Goal: Task Accomplishment & Management: Use online tool/utility

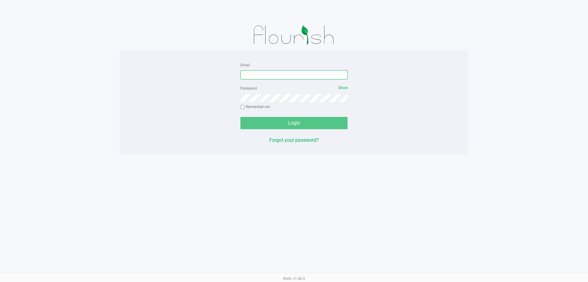
click at [294, 74] on input "Email" at bounding box center [293, 74] width 107 height 9
type input "[EMAIL_ADDRESS][DOMAIN_NAME]"
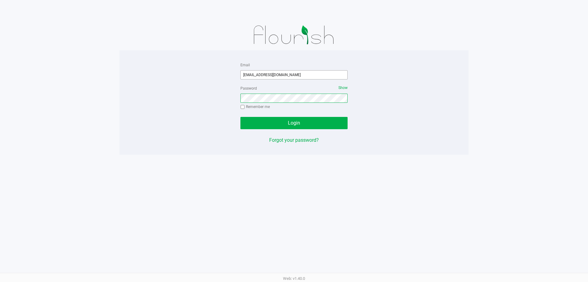
click at [240, 117] on button "Login" at bounding box center [293, 123] width 107 height 12
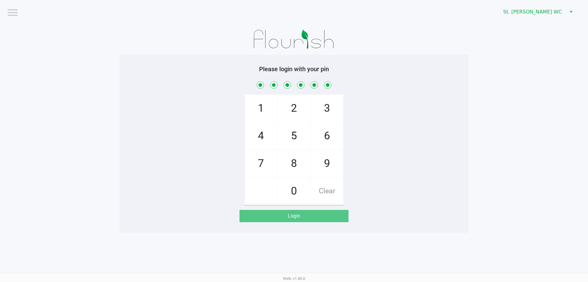
checkbox input "true"
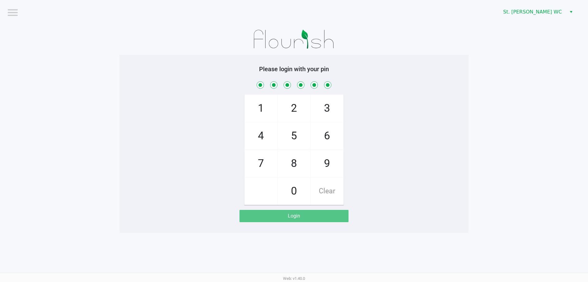
checkbox input "true"
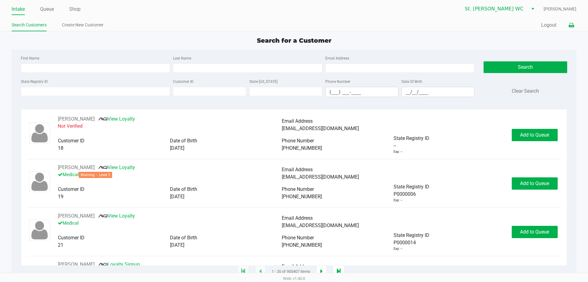
click at [566, 28] on button at bounding box center [571, 25] width 10 height 11
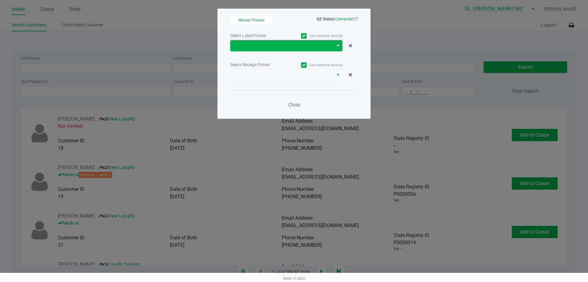
click at [312, 40] on span at bounding box center [281, 45] width 103 height 11
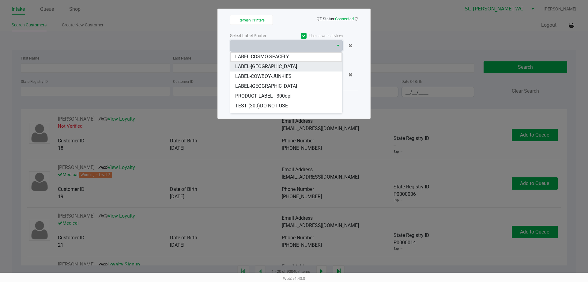
click at [281, 62] on li "LABEL-[GEOGRAPHIC_DATA]" at bounding box center [286, 67] width 112 height 10
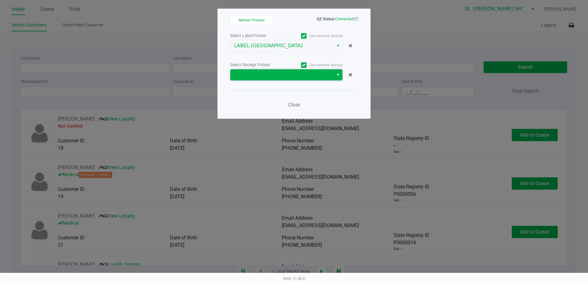
click at [283, 77] on span at bounding box center [282, 74] width 96 height 7
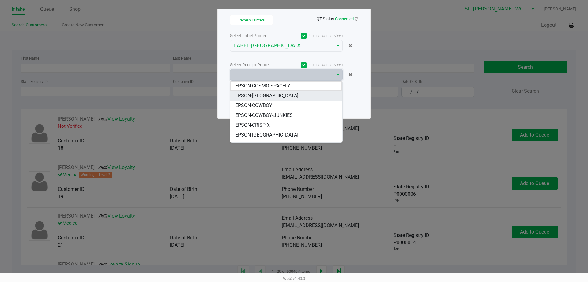
click at [281, 97] on li "EPSON-[GEOGRAPHIC_DATA]" at bounding box center [286, 96] width 112 height 10
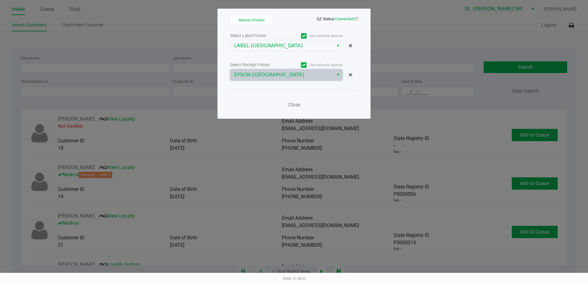
click at [263, 99] on div "Close" at bounding box center [294, 101] width 128 height 22
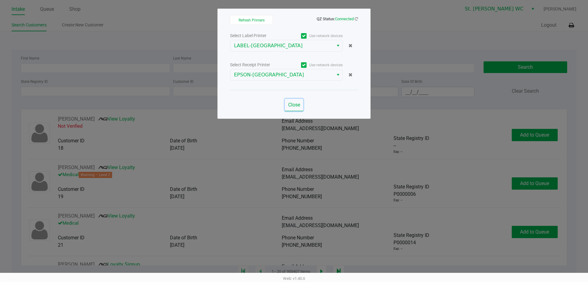
click at [297, 105] on span "Close" at bounding box center [294, 105] width 12 height 6
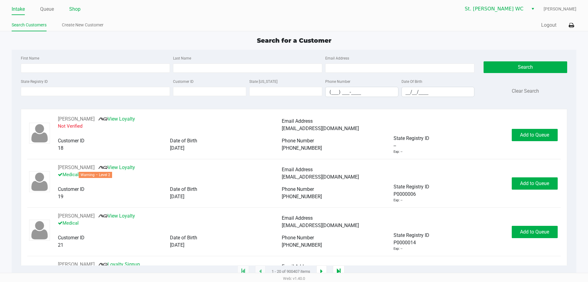
click at [76, 9] on link "Shop" at bounding box center [74, 9] width 11 height 9
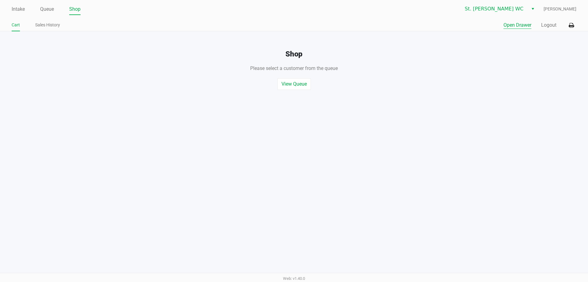
click at [511, 28] on button "Open Drawer" at bounding box center [518, 24] width 28 height 7
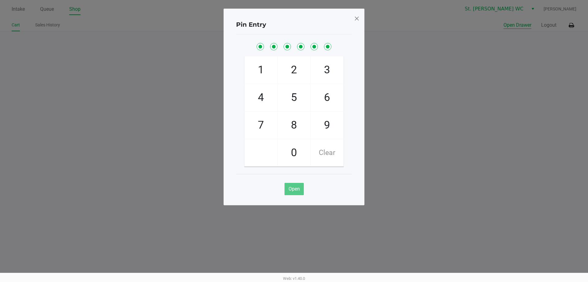
click at [504, 21] on button "Open Drawer" at bounding box center [518, 24] width 28 height 7
checkbox input "true"
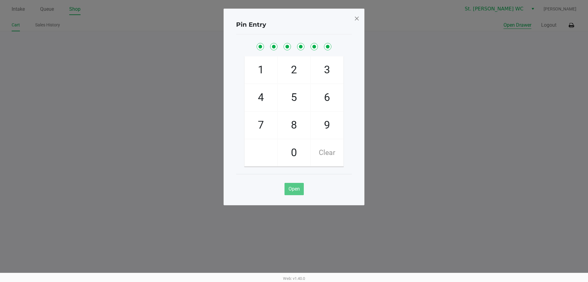
checkbox input "true"
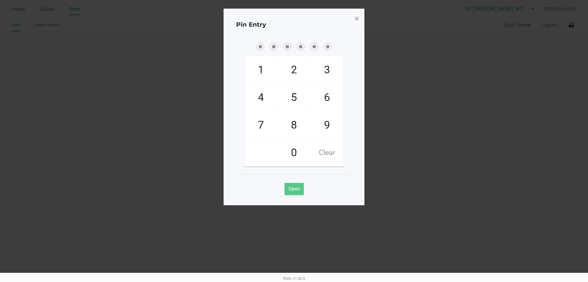
click at [357, 18] on span at bounding box center [357, 18] width 6 height 10
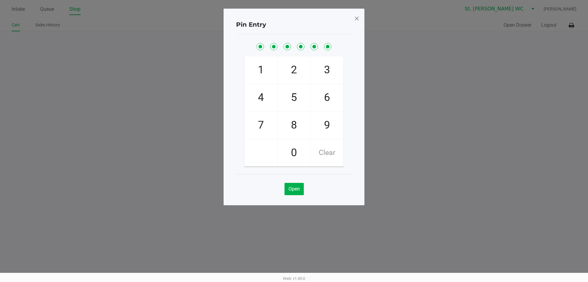
click at [357, 18] on span at bounding box center [357, 18] width 6 height 10
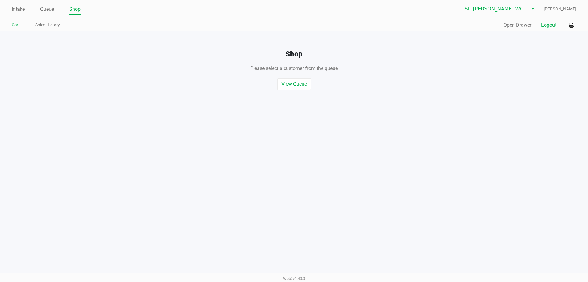
click at [552, 25] on button "Logout" at bounding box center [548, 24] width 15 height 7
